Goal: Task Accomplishment & Management: Manage account settings

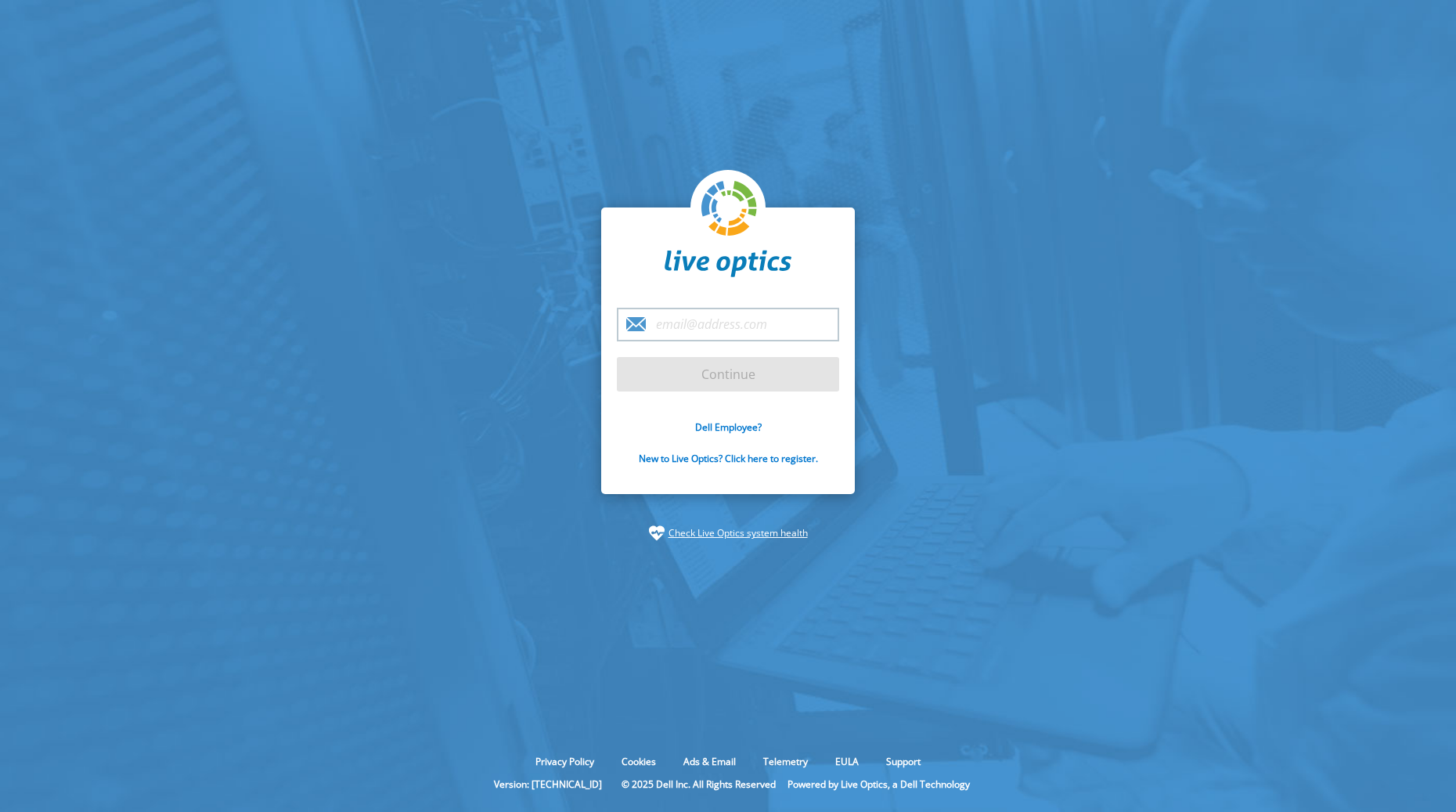
click at [699, 312] on input "email" at bounding box center [728, 325] width 223 height 33
type input "[PERSON_NAME][EMAIL_ADDRESS][DOMAIN_NAME]"
click at [761, 362] on input "Continue" at bounding box center [728, 374] width 223 height 34
click at [703, 368] on input "Continue" at bounding box center [728, 374] width 223 height 34
click at [715, 383] on input "Continue" at bounding box center [728, 374] width 223 height 34
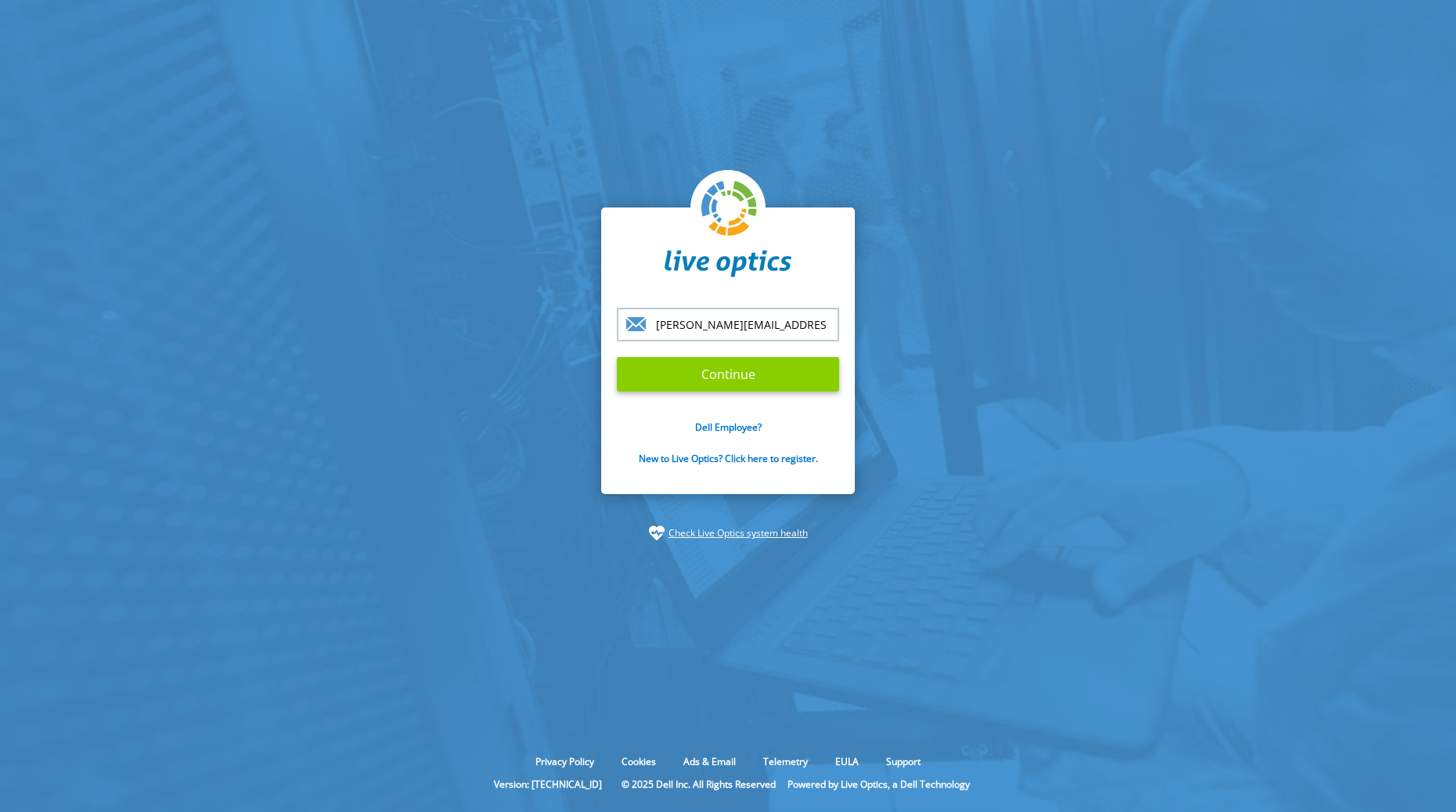
click at [720, 377] on input "Continue" at bounding box center [728, 374] width 223 height 34
click at [720, 380] on input "Continue" at bounding box center [728, 374] width 223 height 34
click at [791, 323] on input "[PERSON_NAME][EMAIL_ADDRESS][DOMAIN_NAME]" at bounding box center [728, 325] width 223 height 33
click at [617, 357] on input "Continue" at bounding box center [728, 374] width 223 height 34
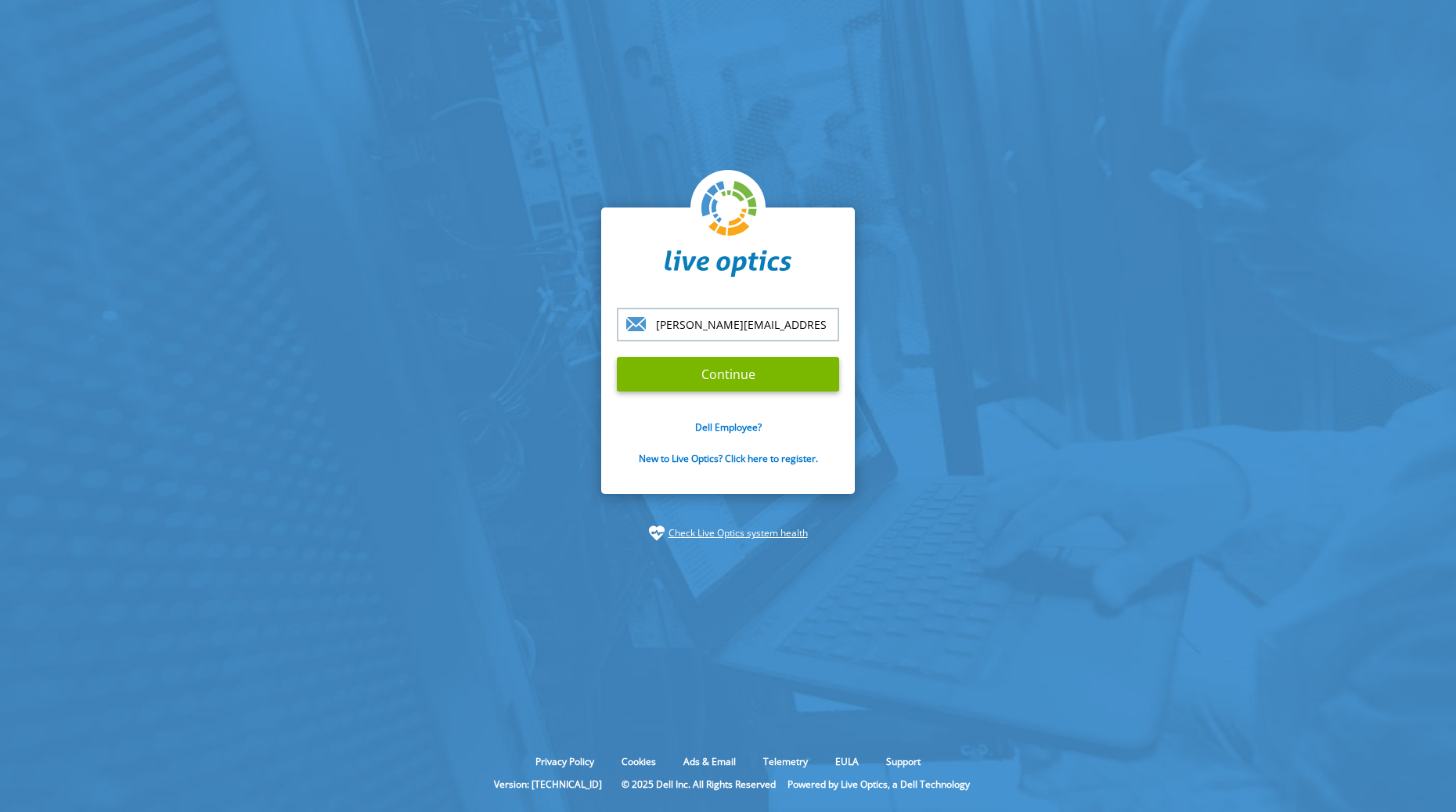
drag, startPoint x: 479, startPoint y: 206, endPoint x: 436, endPoint y: 149, distance: 71.4
click at [477, 205] on section "joel@infrastructuretech.net Continue Dell Employee? New to Live Optics? Click h…" at bounding box center [728, 374] width 1456 height 748
type input "[PERSON_NAME][EMAIL_ADDRESS][DOMAIN_NAME]"
click at [704, 375] on input "Continue" at bounding box center [728, 374] width 223 height 34
click at [743, 350] on form "joel@infrastructuretech.net Continue Dell Employee? New to Live Optics? Click h…" at bounding box center [728, 395] width 223 height 175
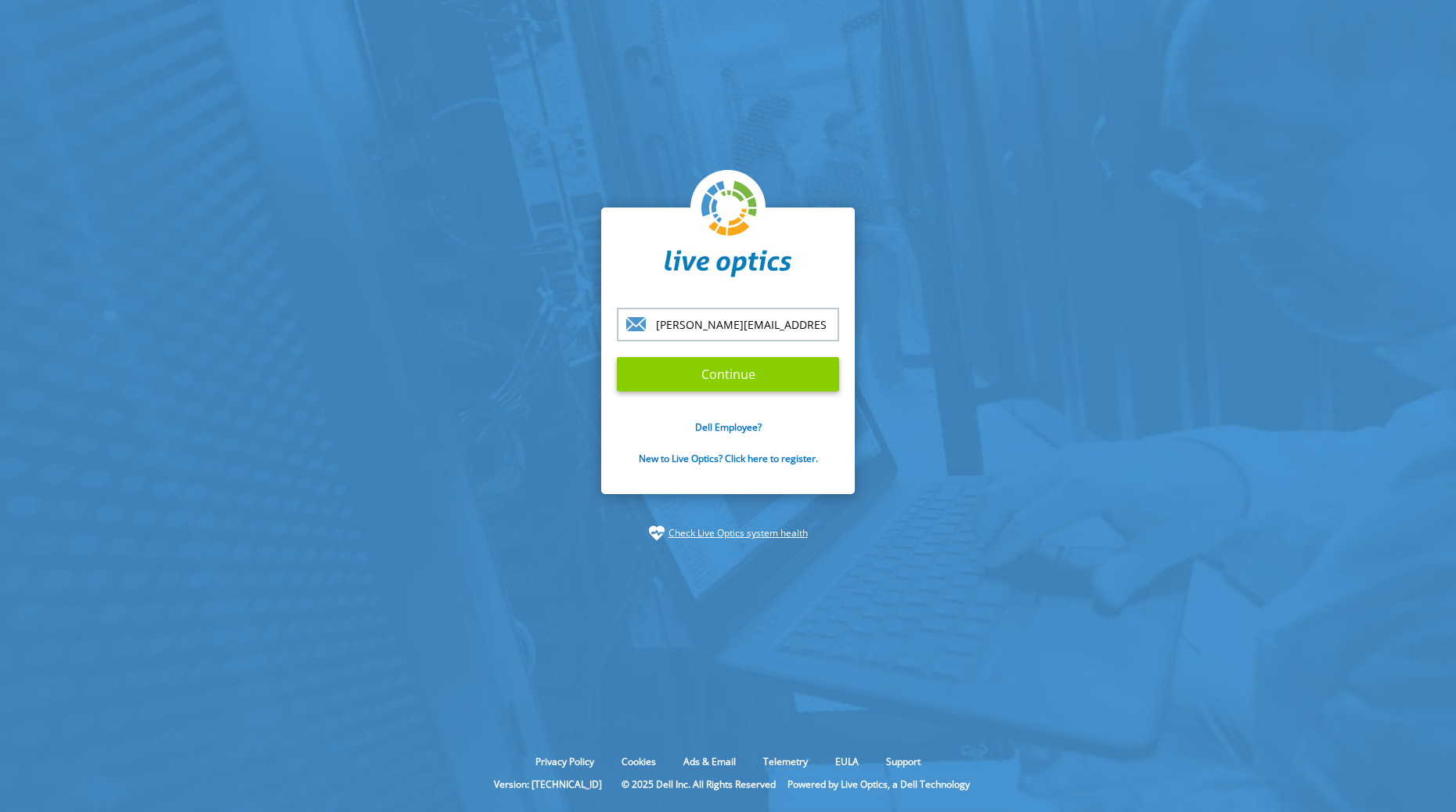
click at [744, 359] on input "Continue" at bounding box center [728, 374] width 223 height 34
click at [746, 358] on input "Continue" at bounding box center [728, 374] width 223 height 34
click at [746, 356] on form "joel@infrastructuretech.net Continue Dell Employee? New to Live Optics? Click h…" at bounding box center [728, 395] width 223 height 175
click at [750, 354] on form "joel@infrastructuretech.net Continue Dell Employee? New to Live Optics? Click h…" at bounding box center [728, 395] width 223 height 175
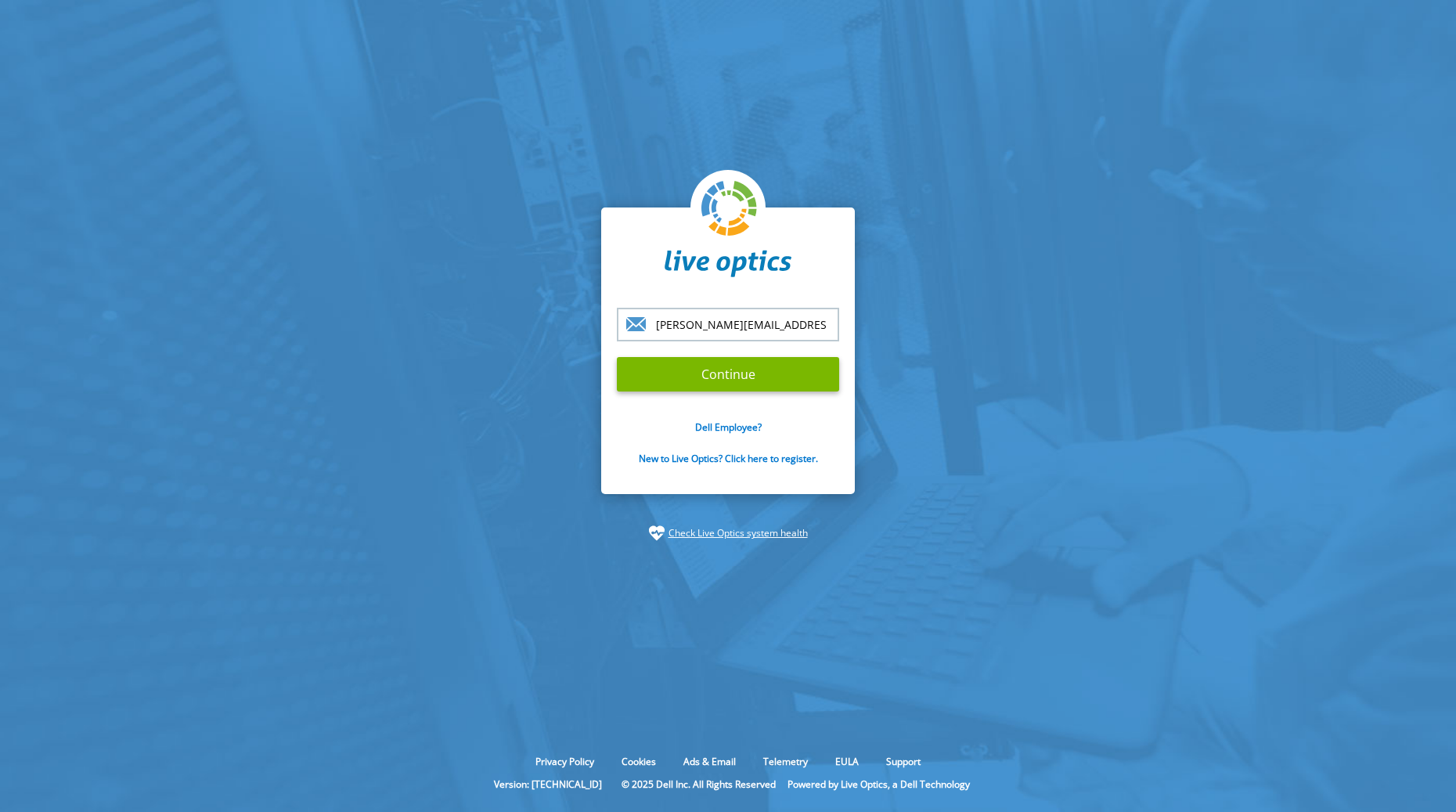
click at [754, 354] on form "joel@infrastructuretech.net Continue Dell Employee? New to Live Optics? Click h…" at bounding box center [728, 395] width 223 height 175
click at [755, 354] on form "joel@infrastructuretech.net Continue Dell Employee? New to Live Optics? Click h…" at bounding box center [728, 395] width 223 height 175
click at [268, 442] on section "joel@infrastructuretech.net Continue Dell Employee? New to Live Optics? Click h…" at bounding box center [728, 374] width 1456 height 748
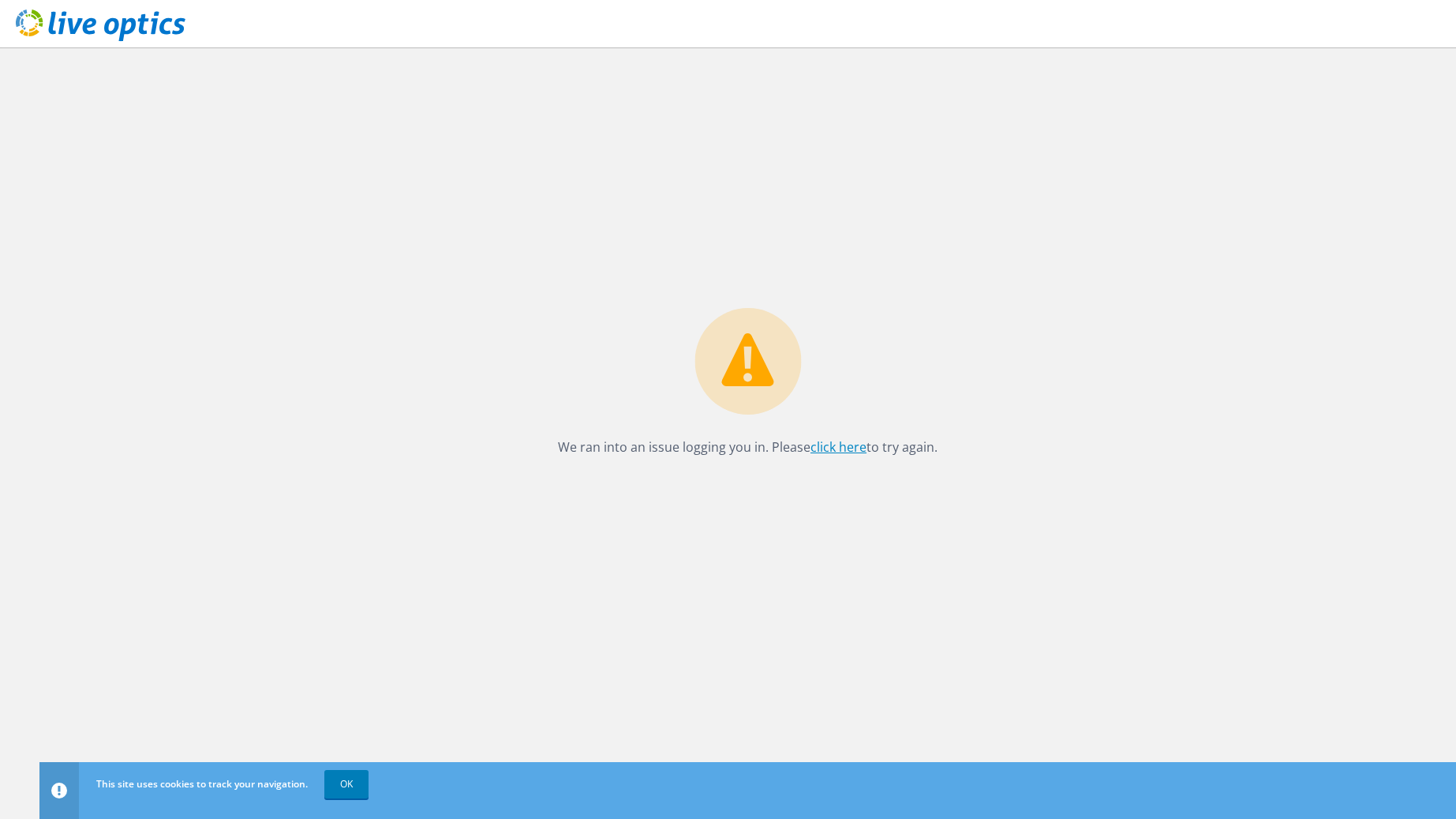
click at [845, 442] on link "click here" at bounding box center [838, 446] width 56 height 18
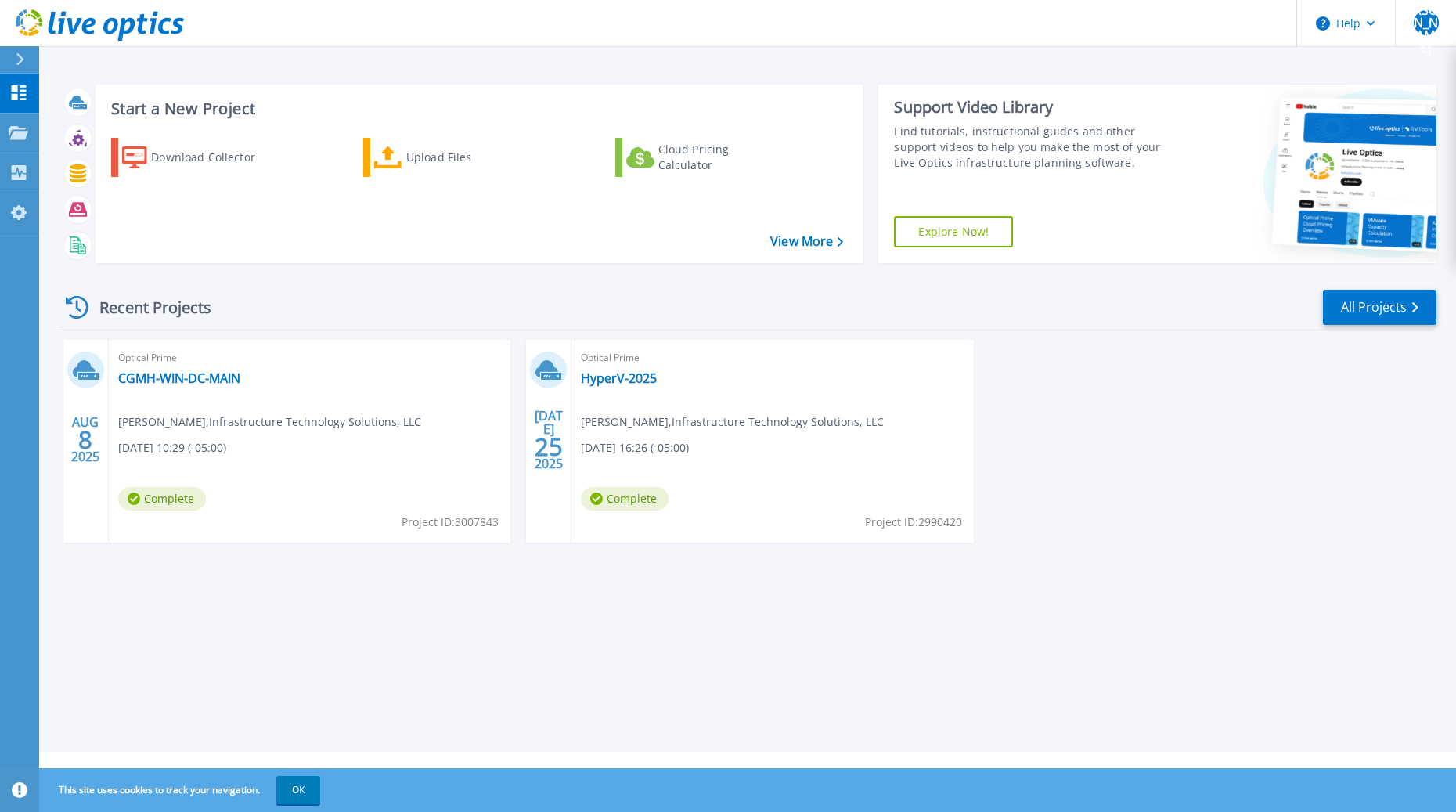
click at [739, 660] on div "Start a New Project Download Collector Upload Files Cloud Pricing Calculator Vi…" at bounding box center [747, 376] width 1417 height 752
click at [22, 126] on icon at bounding box center [19, 133] width 19 height 13
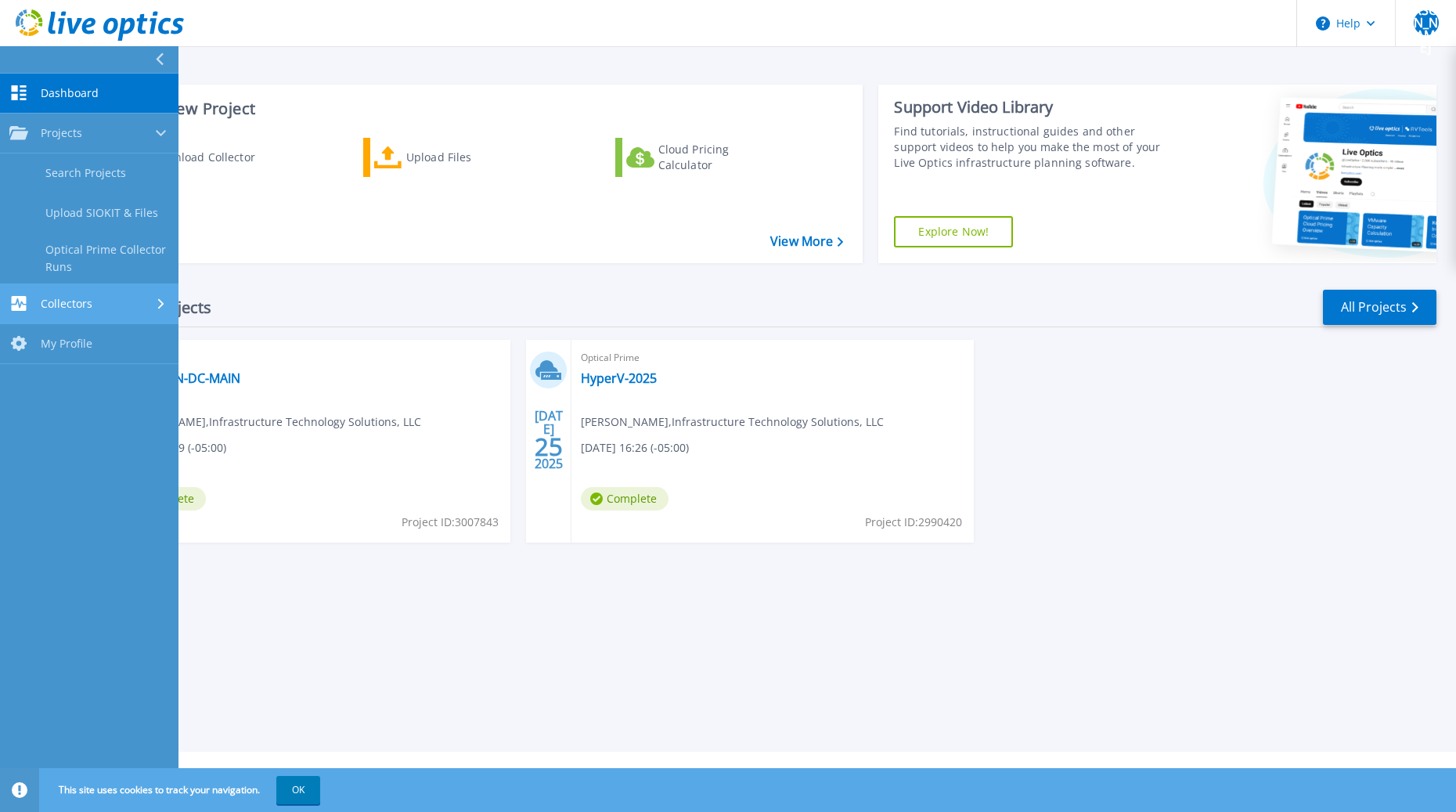
click at [78, 293] on link "Collectors Collectors" at bounding box center [89, 303] width 178 height 40
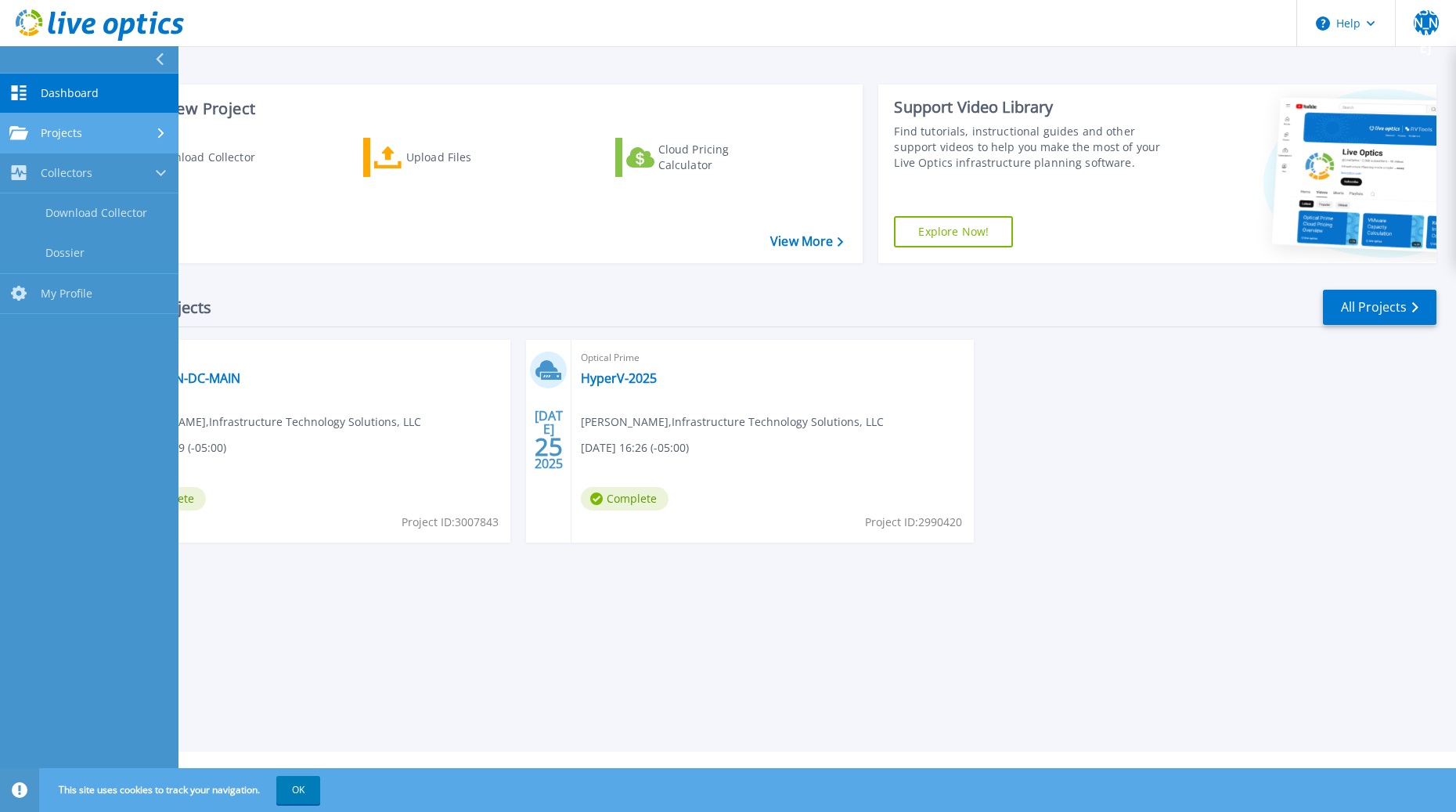
click at [59, 132] on span "Projects" at bounding box center [61, 133] width 42 height 14
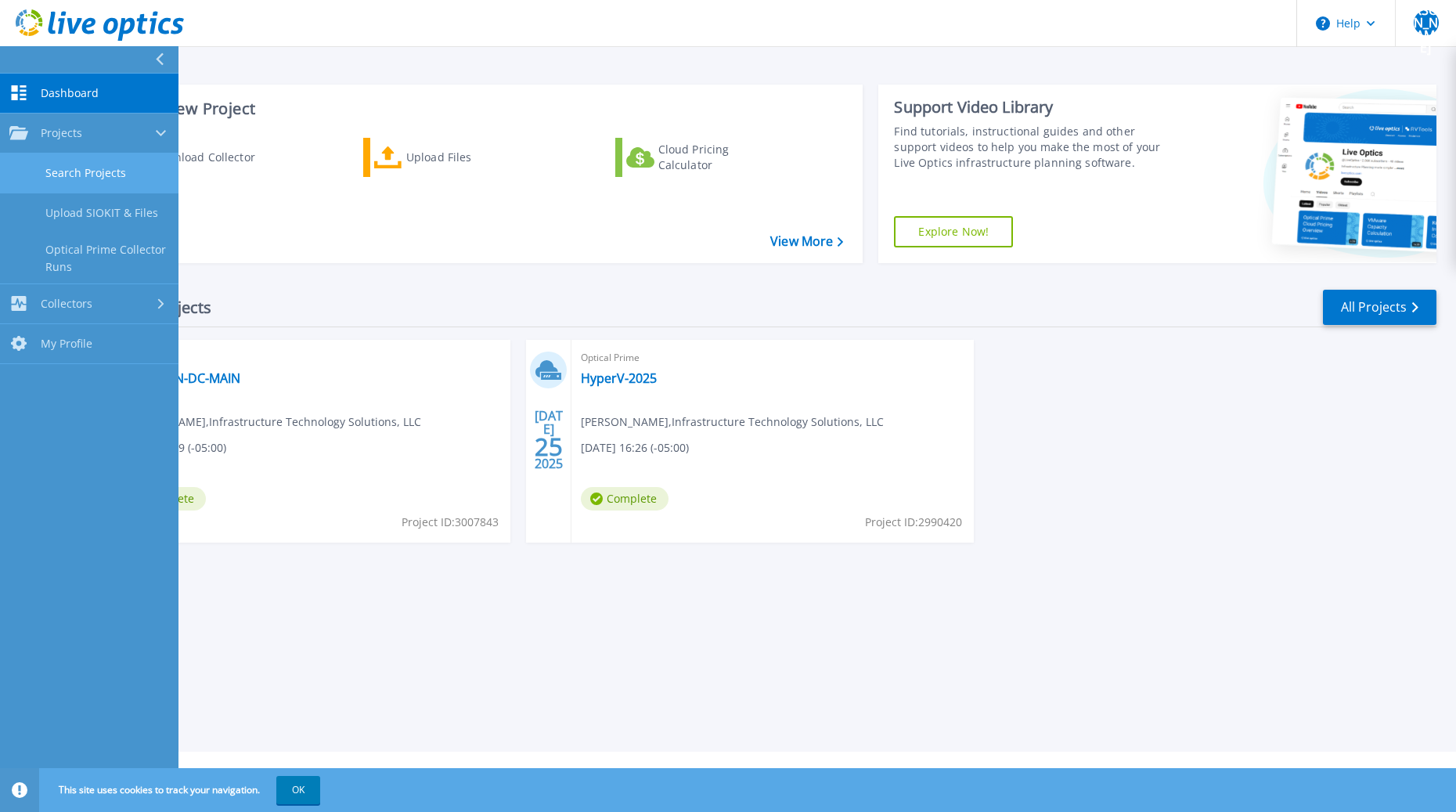
click at [76, 174] on link "Search Projects" at bounding box center [89, 173] width 178 height 40
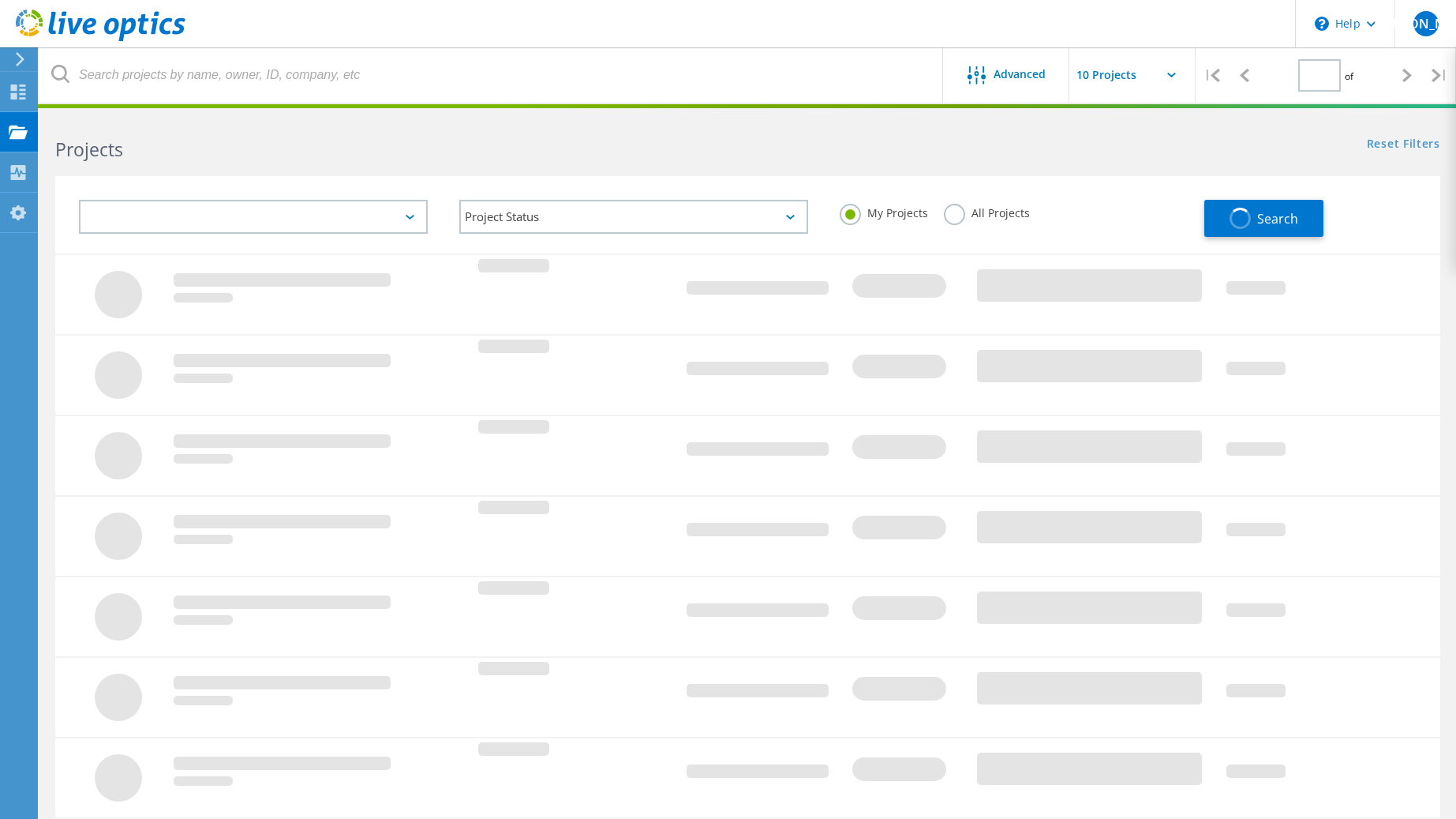
type input "1"
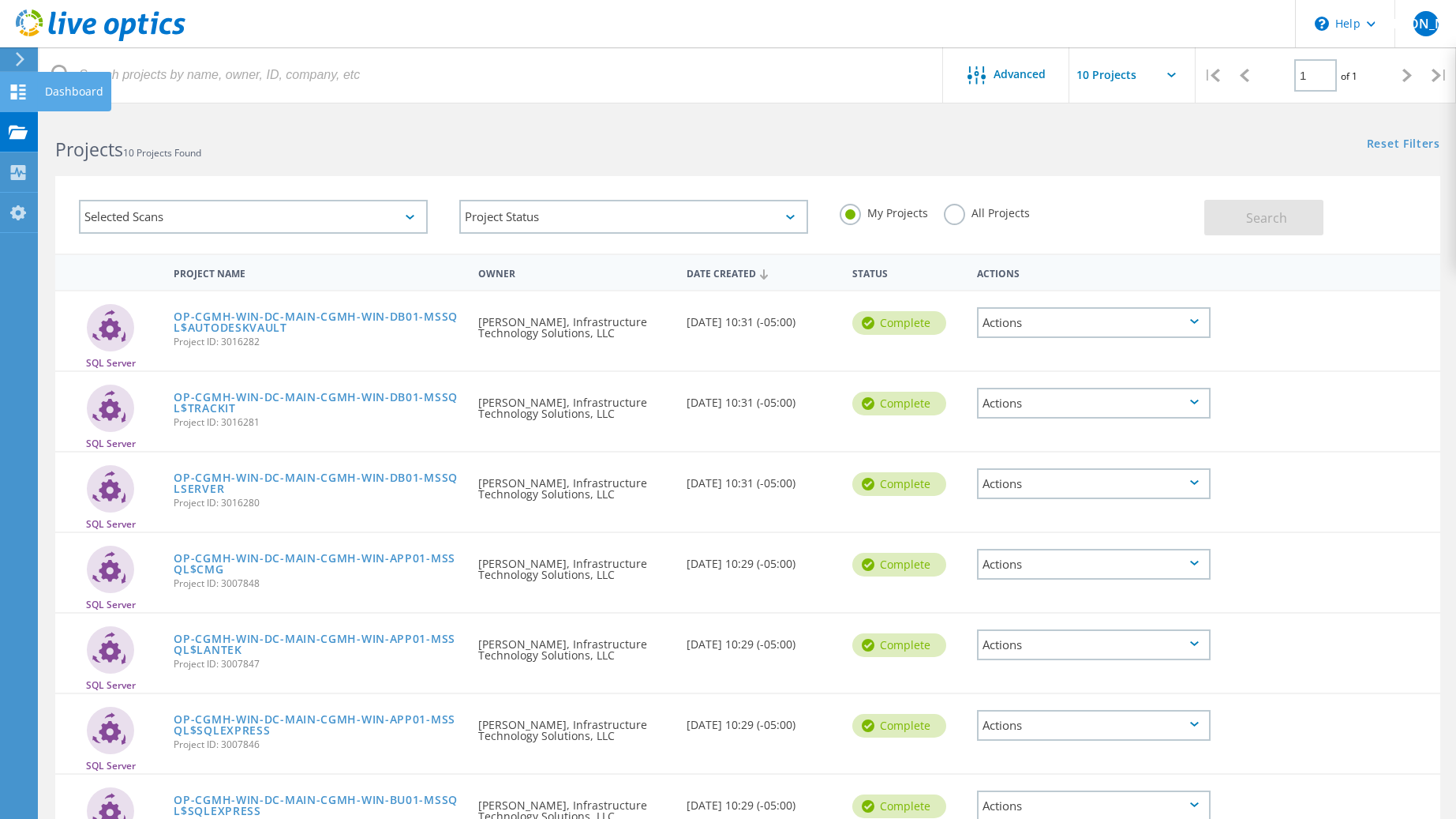
click at [63, 86] on div "Dashboard" at bounding box center [74, 92] width 58 height 11
